Goal: Information Seeking & Learning: Understand process/instructions

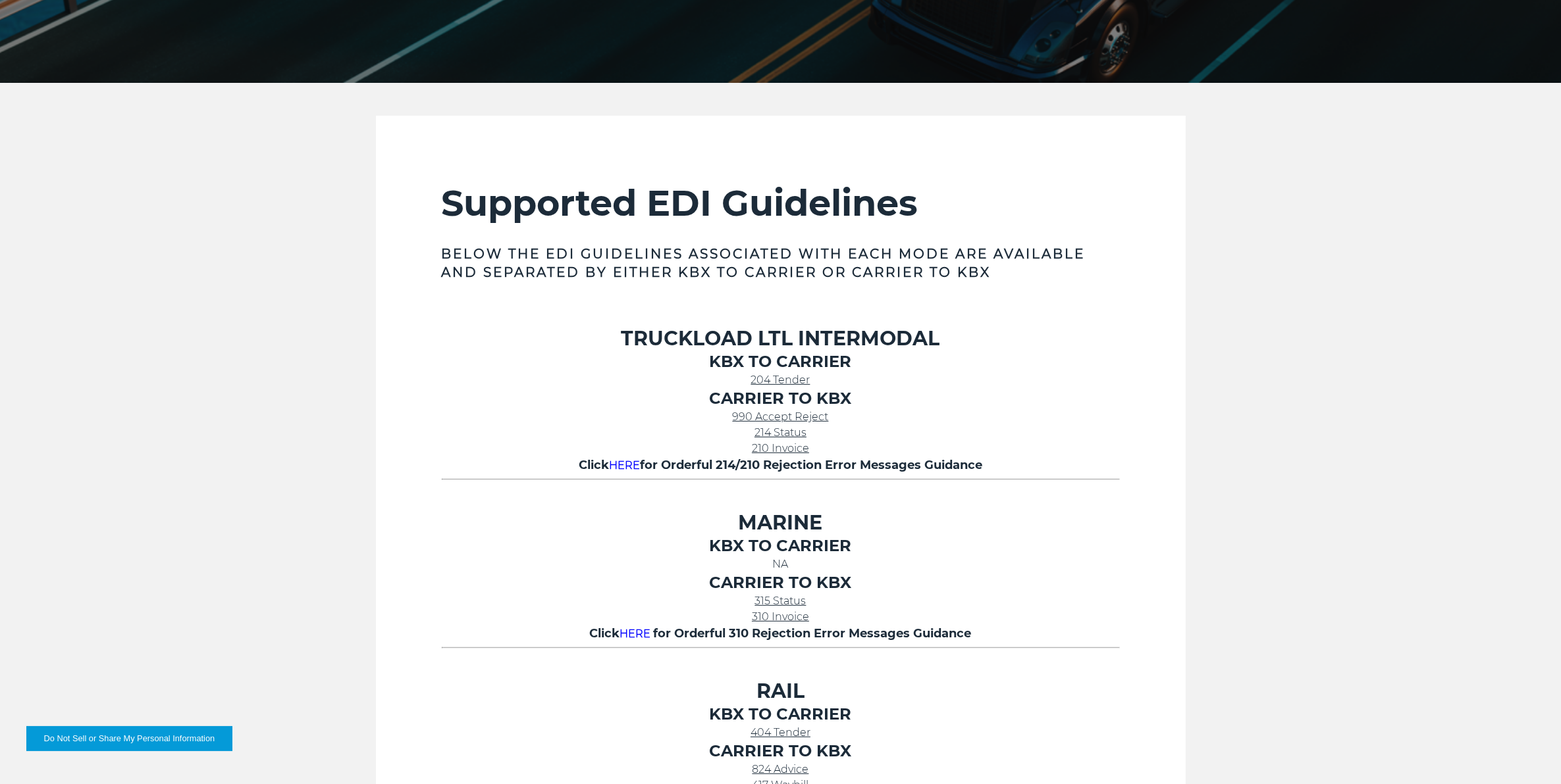
scroll to position [494, 0]
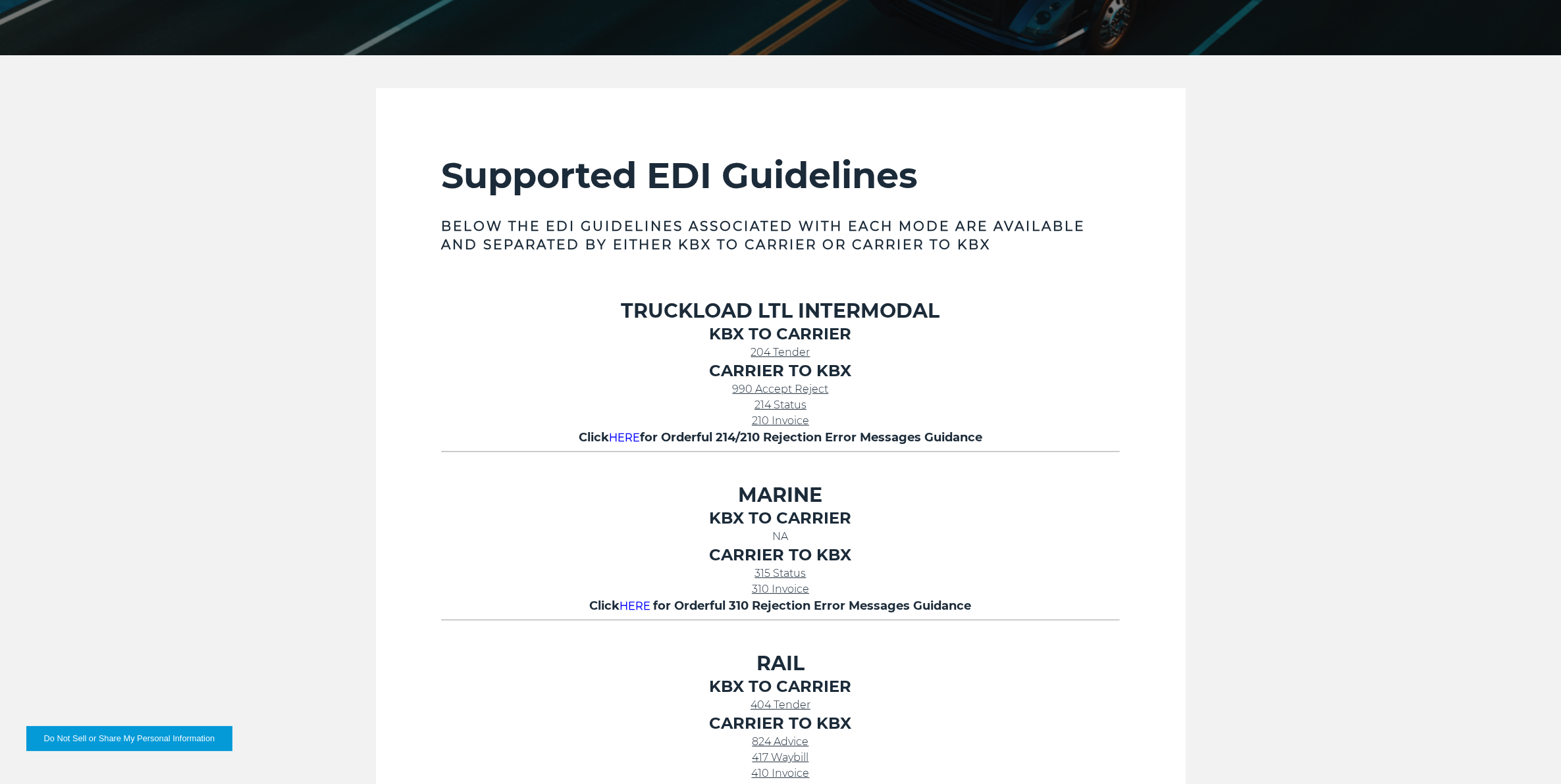
click at [778, 408] on span "214 Status" at bounding box center [780, 404] width 52 height 13
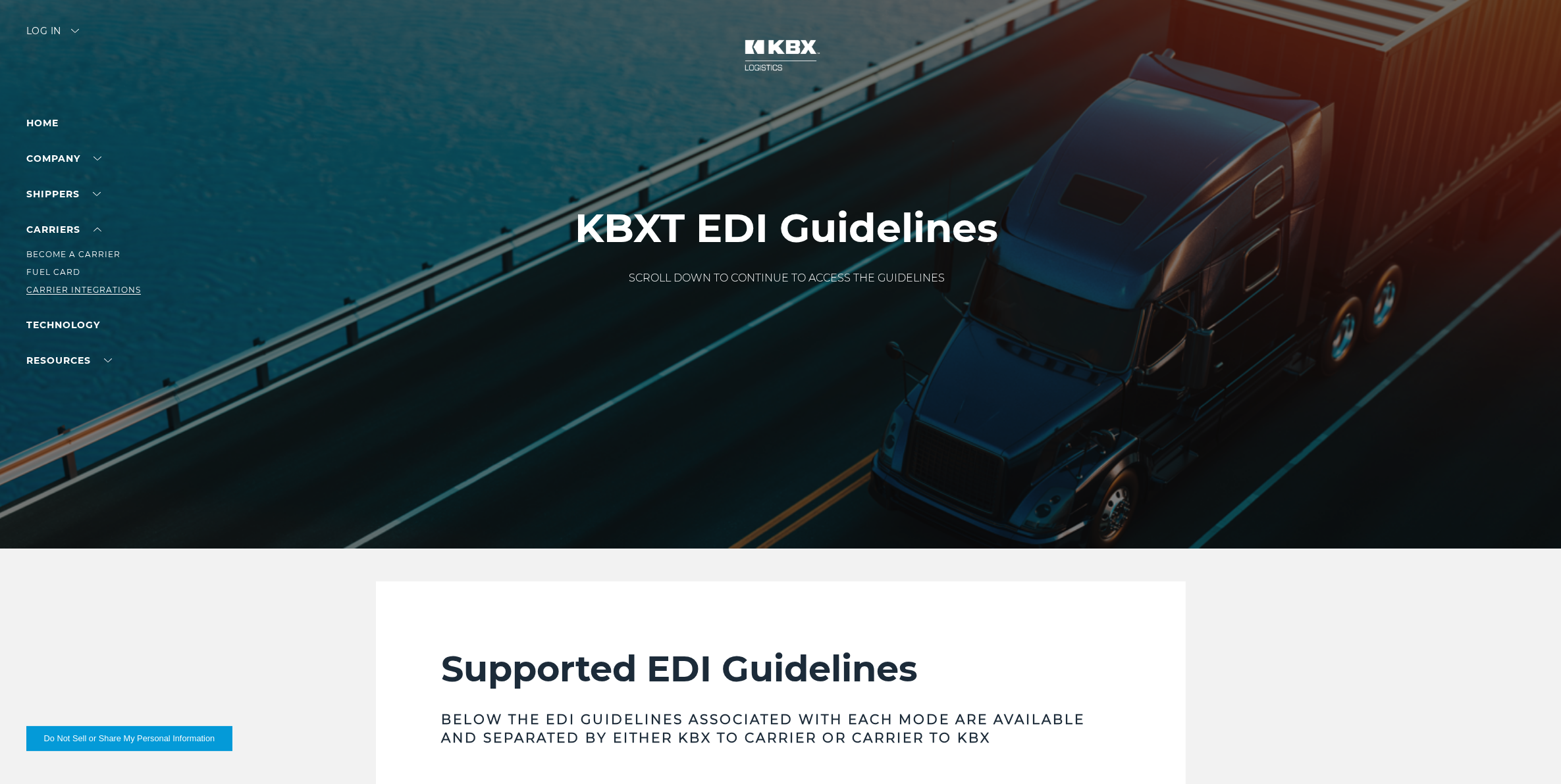
click at [80, 290] on link "Carrier Integrations" at bounding box center [83, 290] width 115 height 10
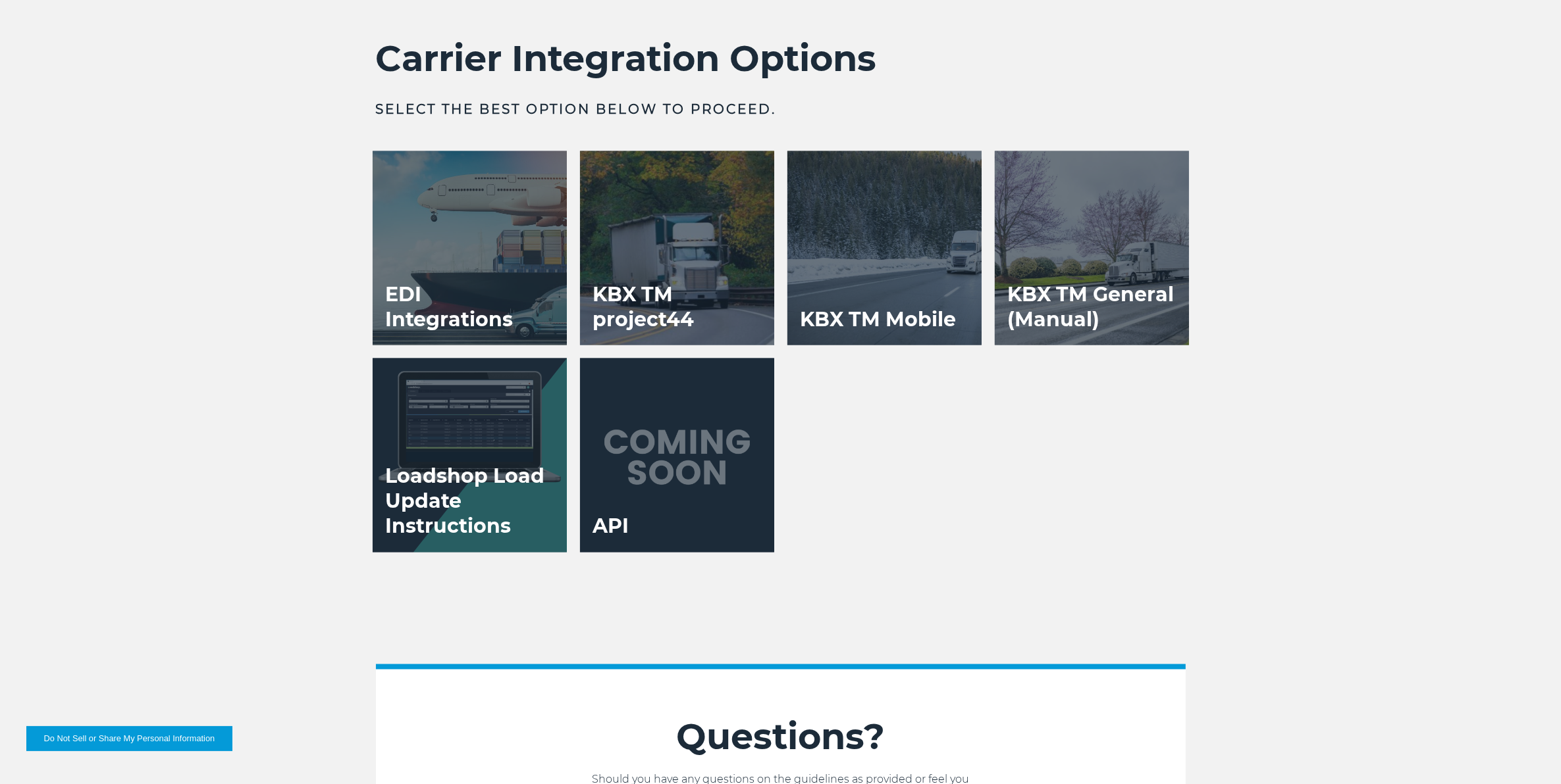
scroll to position [2714, 0]
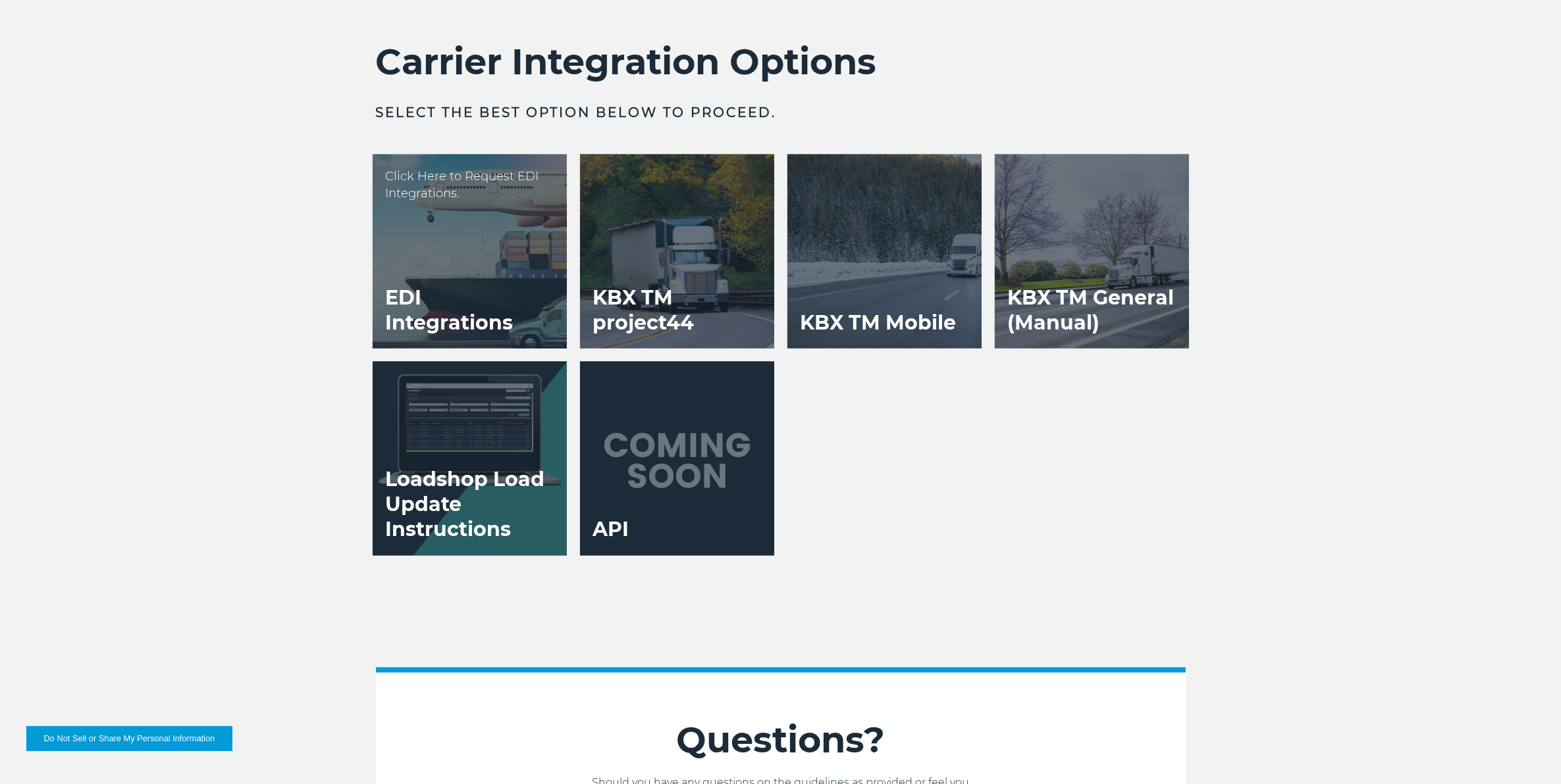
click at [466, 245] on div at bounding box center [469, 251] width 195 height 195
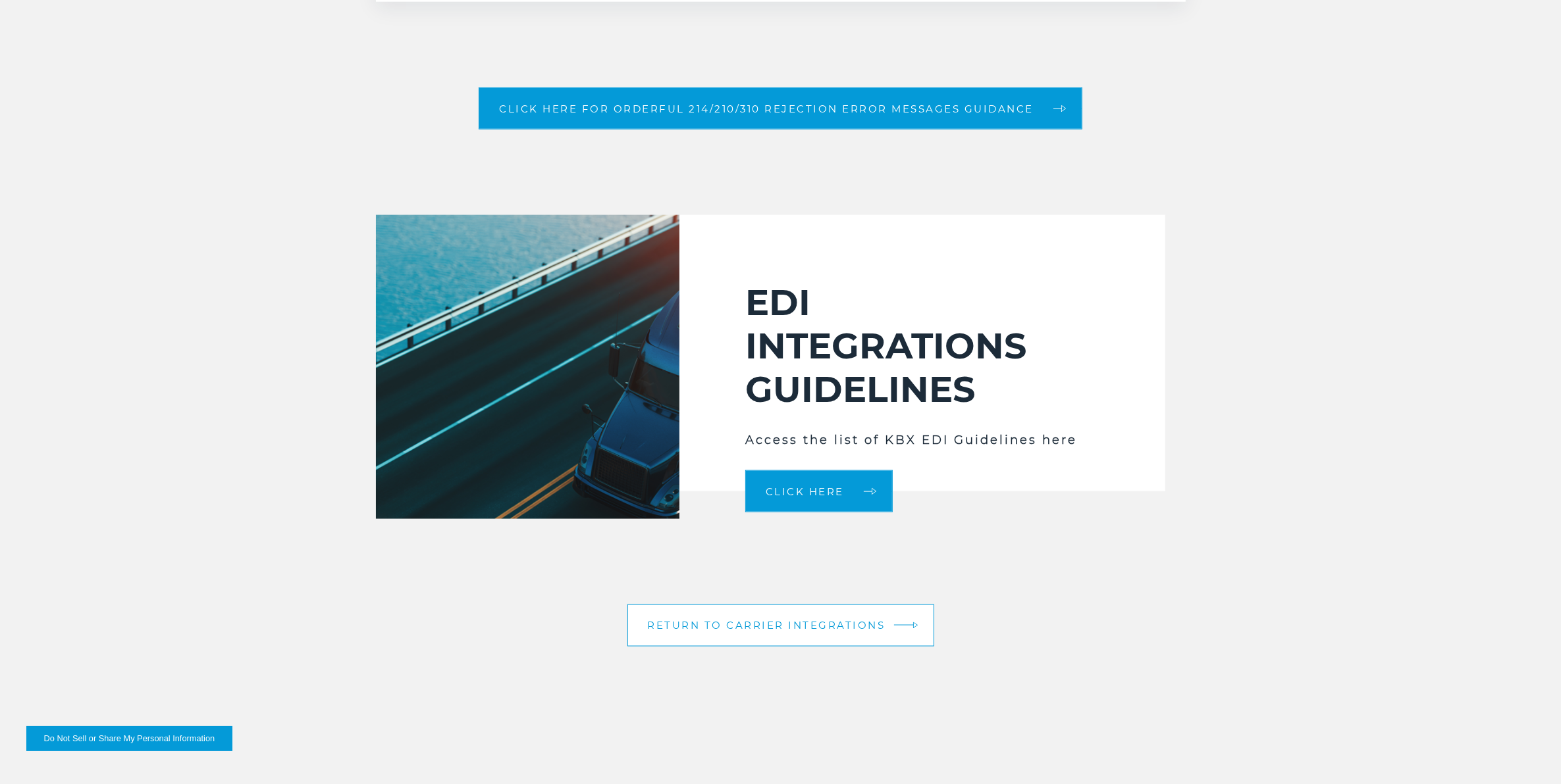
scroll to position [2138, 0]
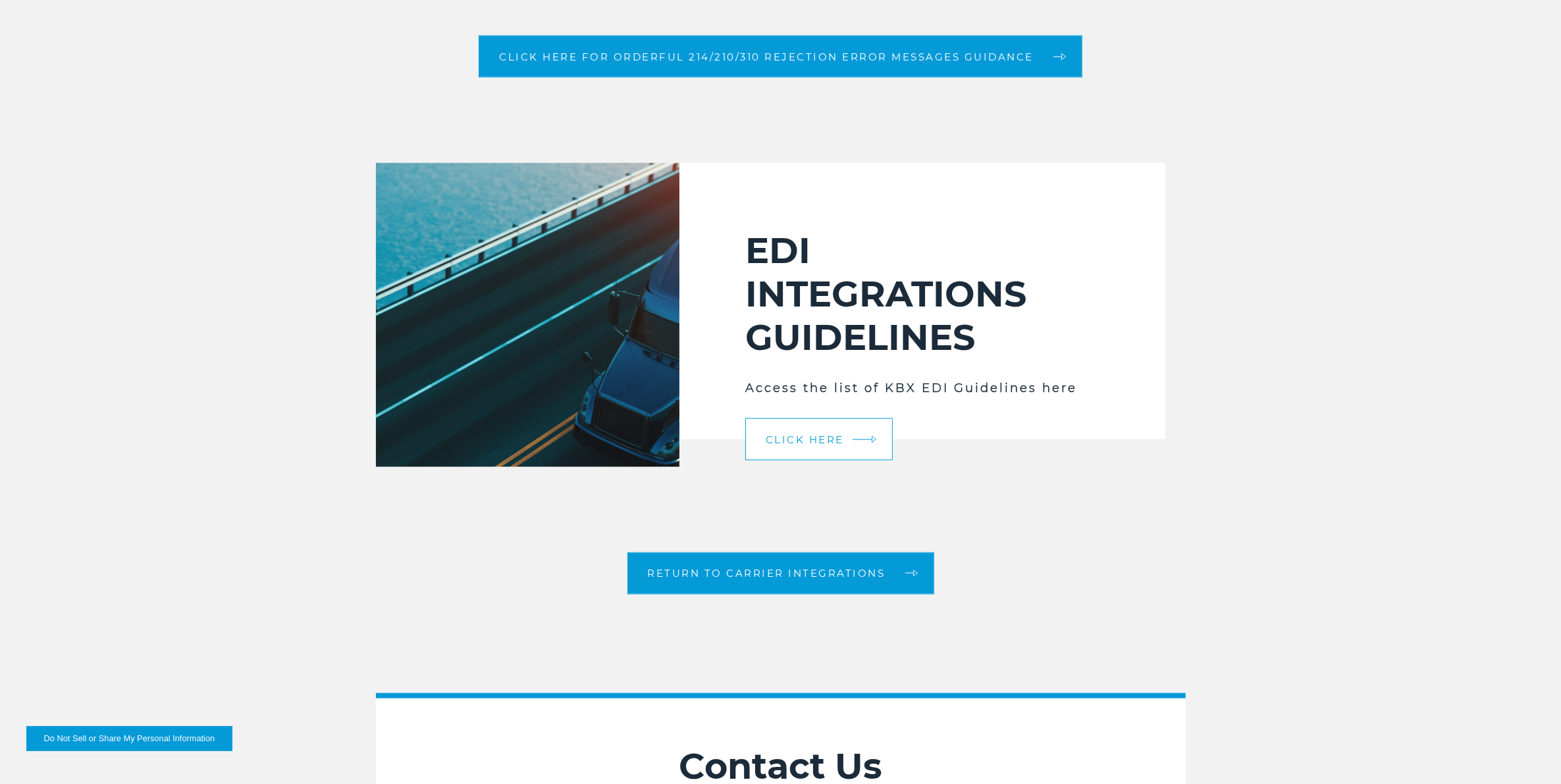
click at [850, 433] on link "Click Here" at bounding box center [819, 440] width 148 height 42
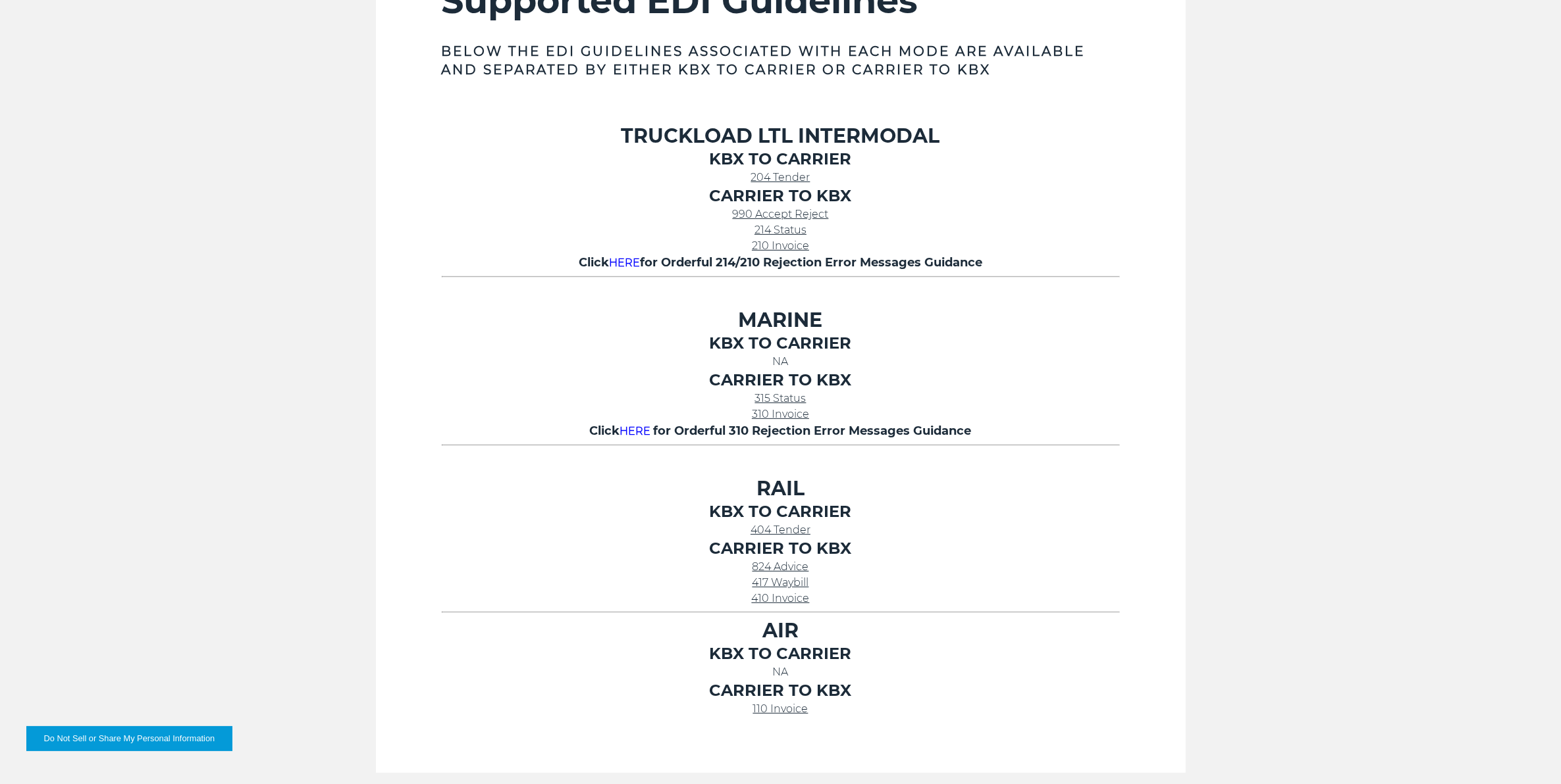
scroll to position [658, 0]
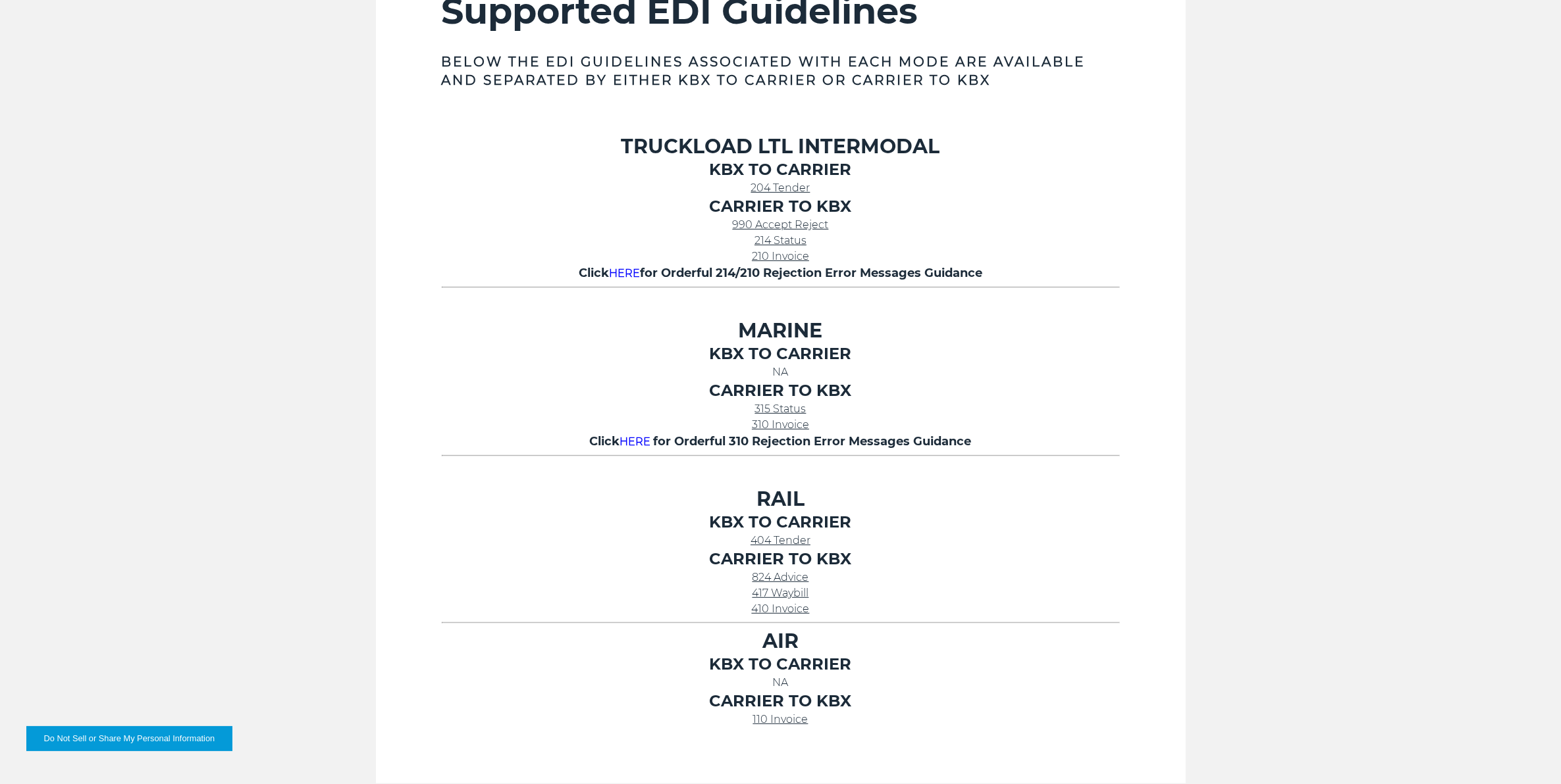
click at [632, 271] on span "HERE" at bounding box center [625, 273] width 31 height 13
